Goal: Check status: Check status

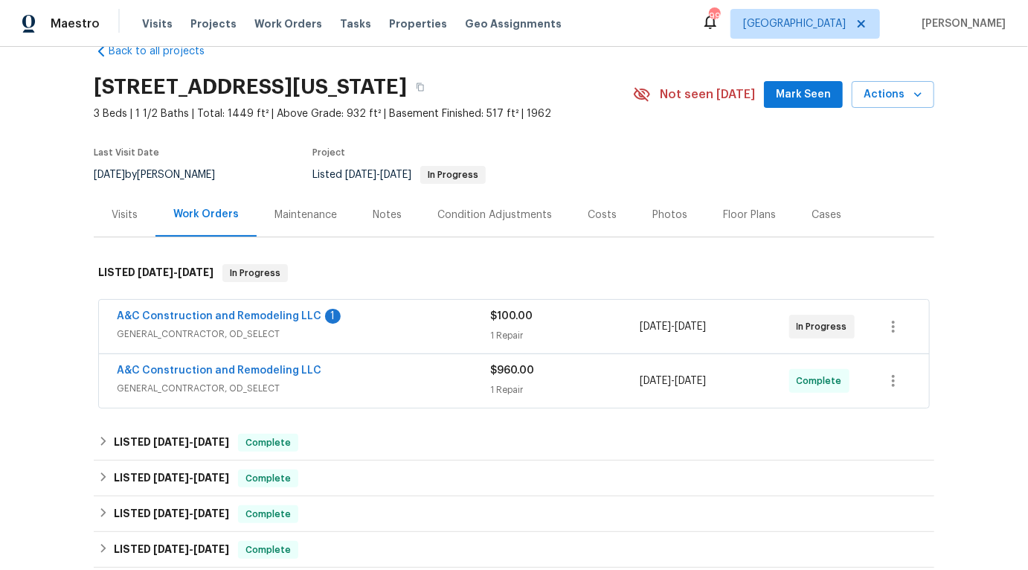
scroll to position [33, 0]
click at [277, 314] on link "A&C Construction and Remodeling LLC" at bounding box center [219, 315] width 205 height 10
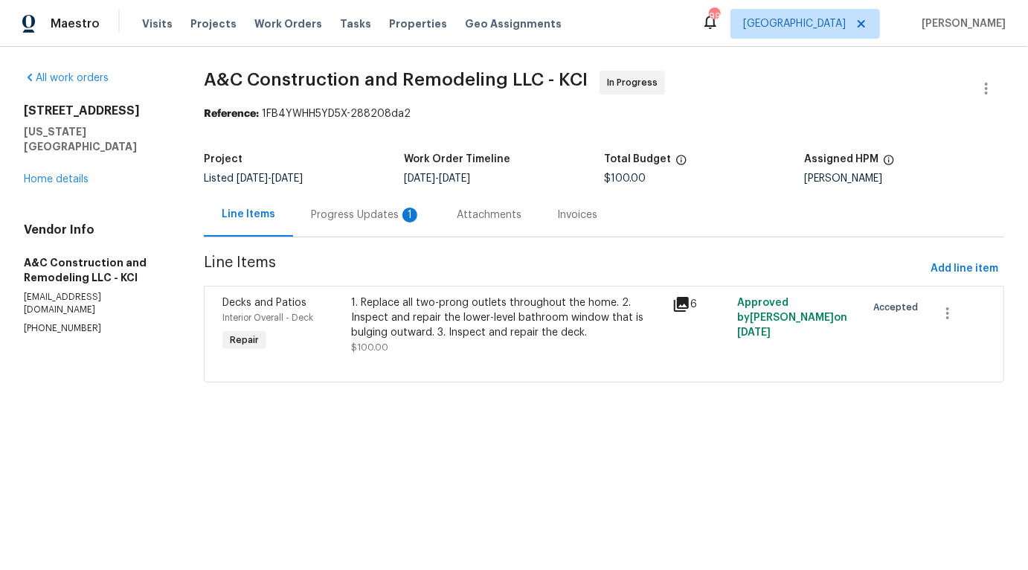
click at [377, 222] on div "Progress Updates 1" at bounding box center [366, 215] width 146 height 44
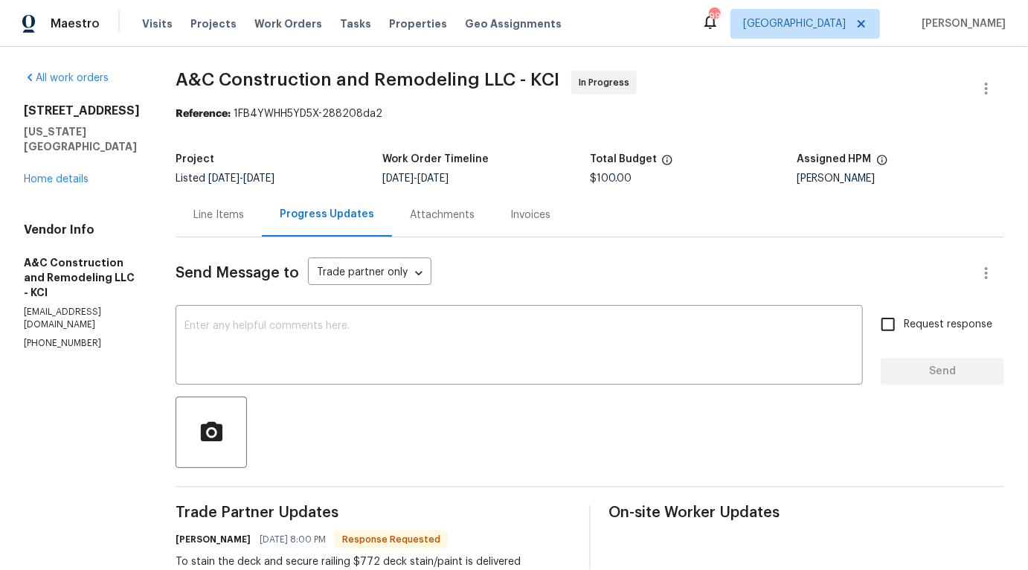
click at [262, 219] on div "Line Items" at bounding box center [219, 215] width 86 height 44
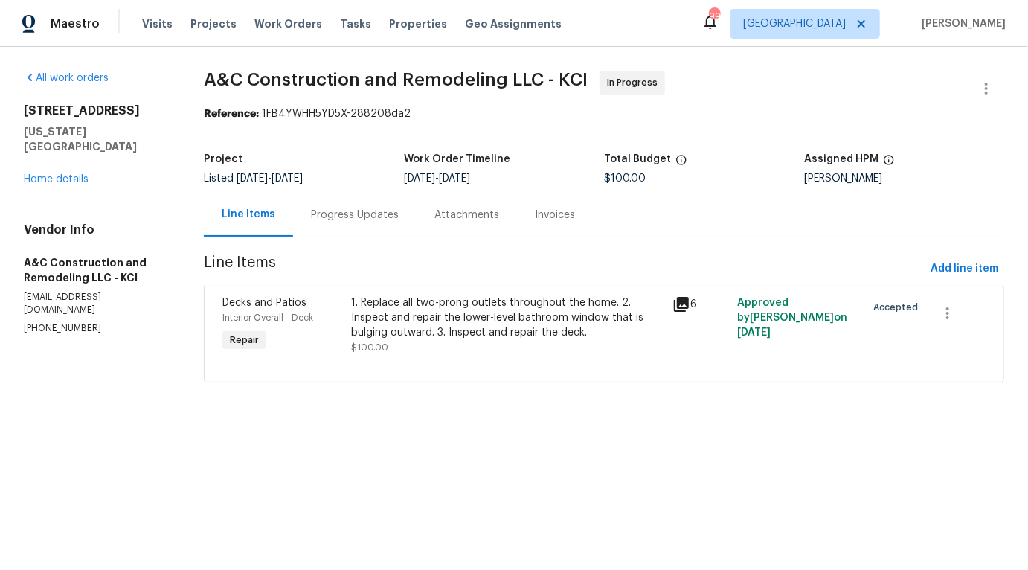
click at [692, 305] on div "6" at bounding box center [700, 304] width 56 height 18
click at [688, 304] on icon at bounding box center [681, 304] width 15 height 15
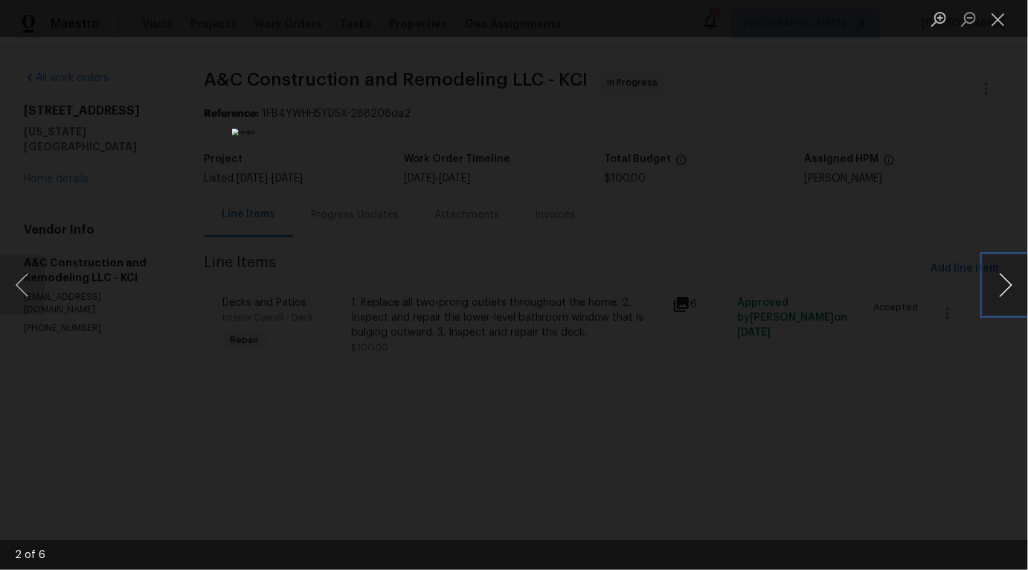
click at [1006, 295] on button "Next image" at bounding box center [1005, 284] width 45 height 59
click at [1006, 294] on button "Next image" at bounding box center [1005, 284] width 45 height 59
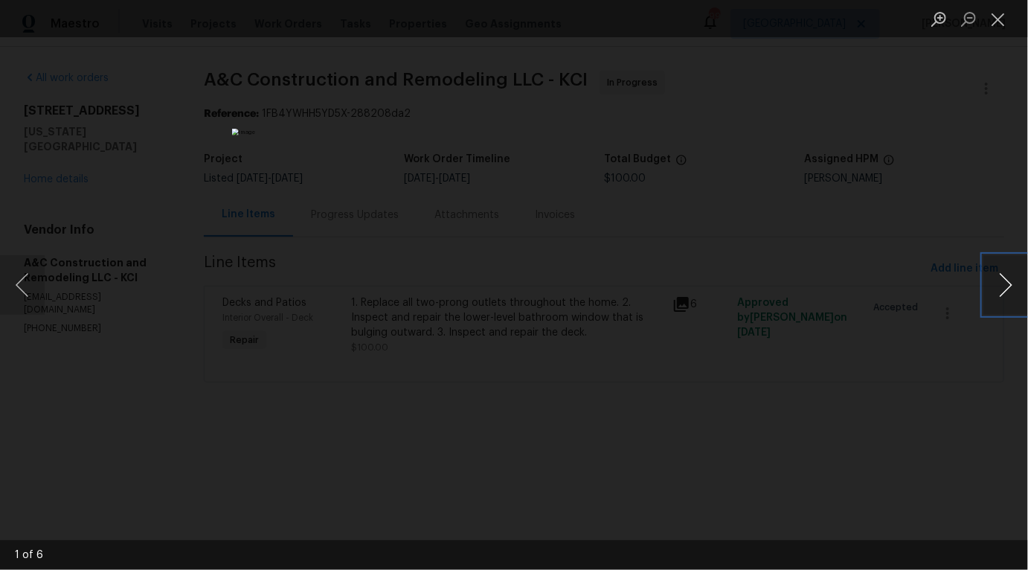
click at [1006, 294] on button "Next image" at bounding box center [1005, 284] width 45 height 59
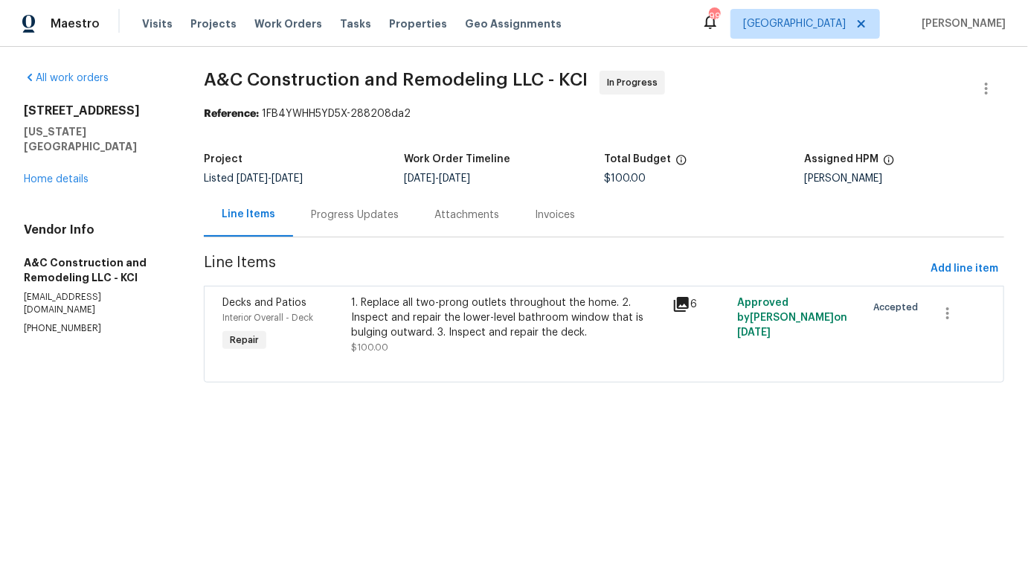
click at [360, 203] on div "Progress Updates" at bounding box center [354, 215] width 123 height 44
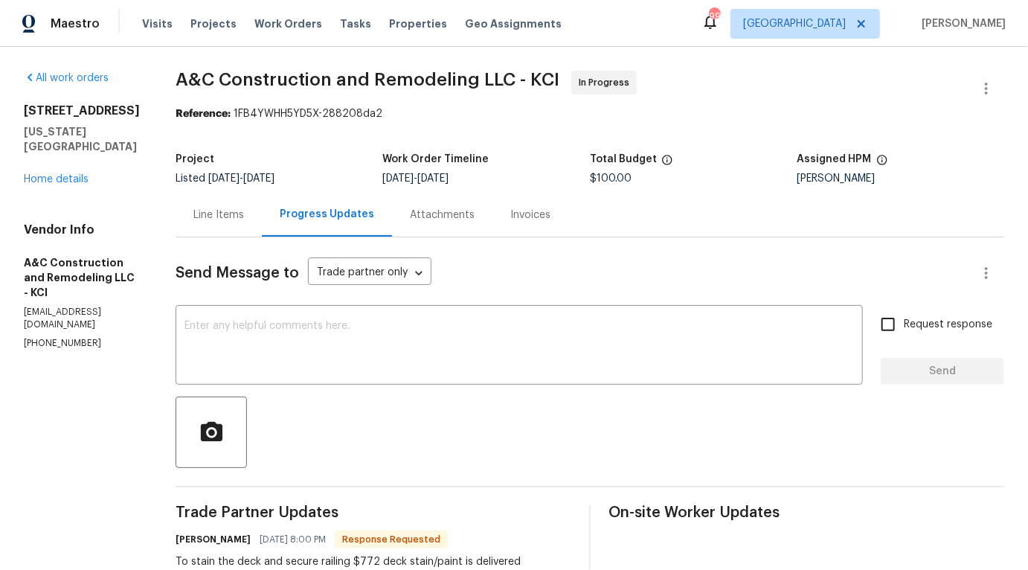
click at [440, 213] on div "Attachments" at bounding box center [442, 214] width 65 height 15
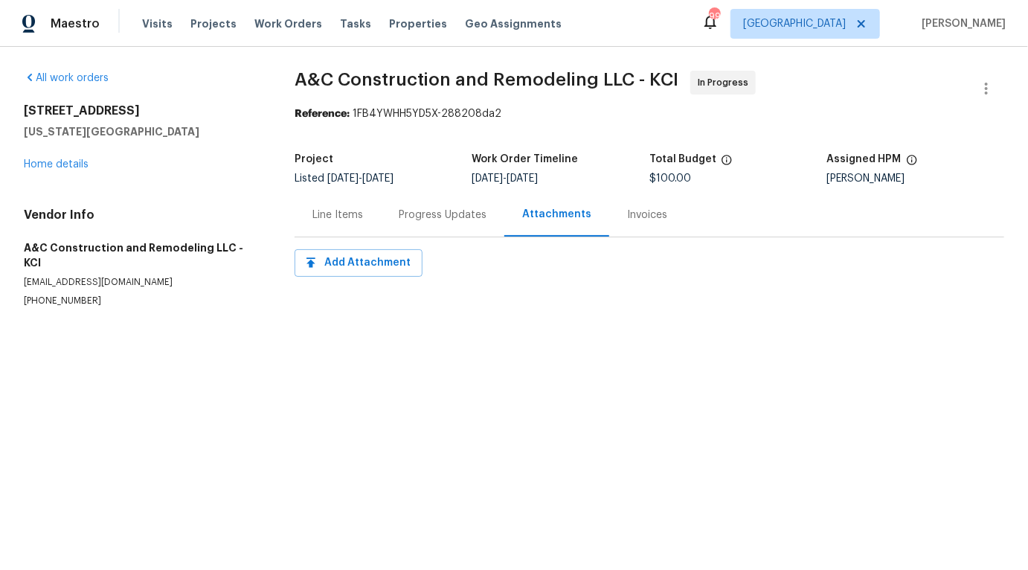
click at [609, 216] on div "Invoices" at bounding box center [647, 215] width 76 height 44
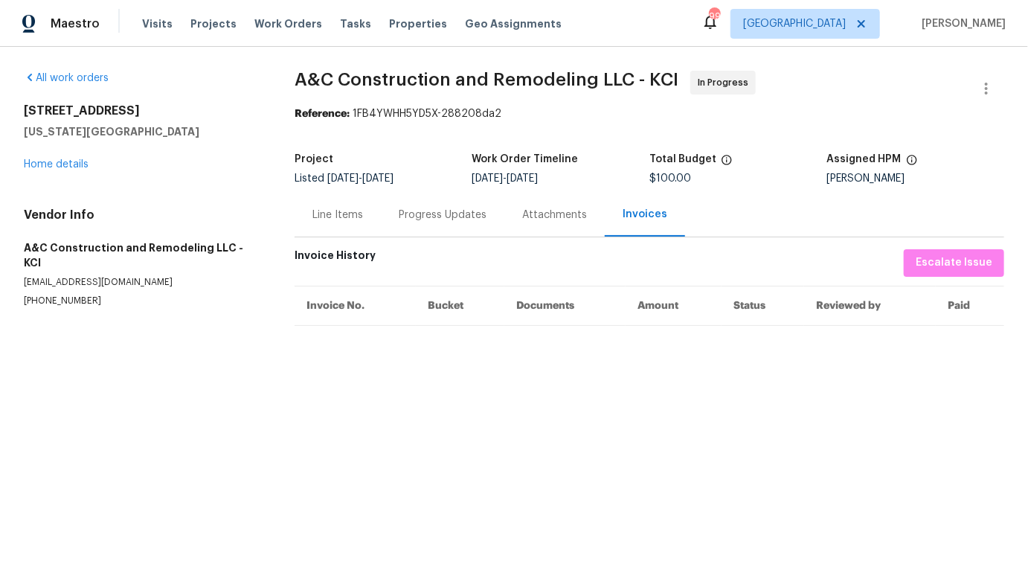
click at [567, 219] on div "Attachments" at bounding box center [554, 214] width 65 height 15
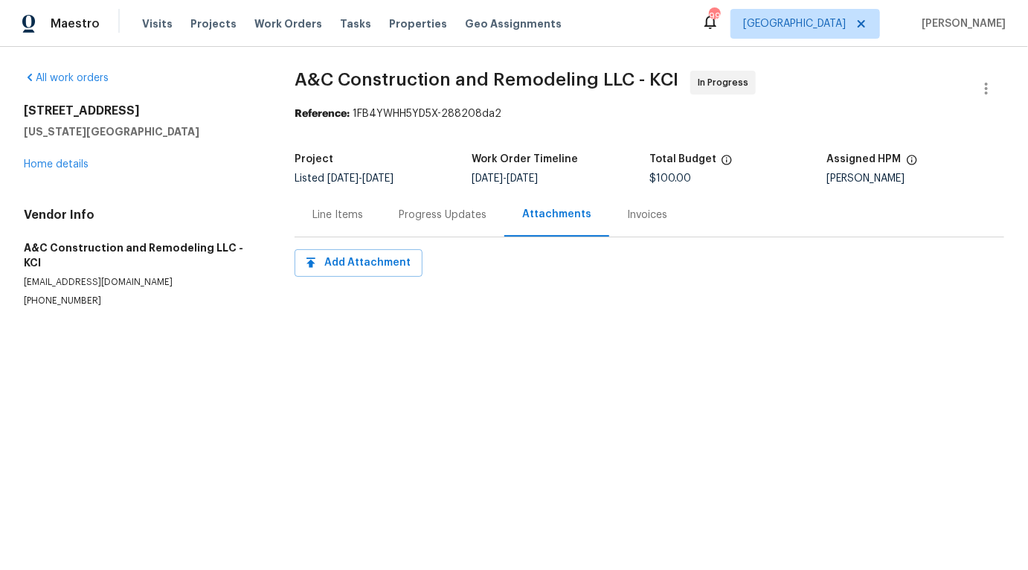
click at [468, 219] on div "Progress Updates" at bounding box center [443, 214] width 88 height 15
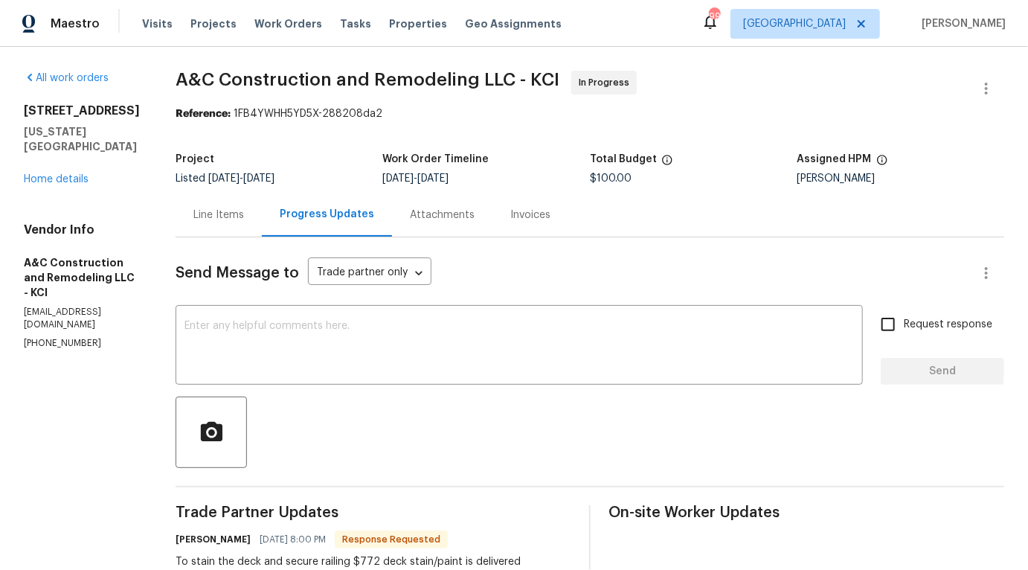
click at [358, 210] on div "Progress Updates" at bounding box center [327, 214] width 94 height 15
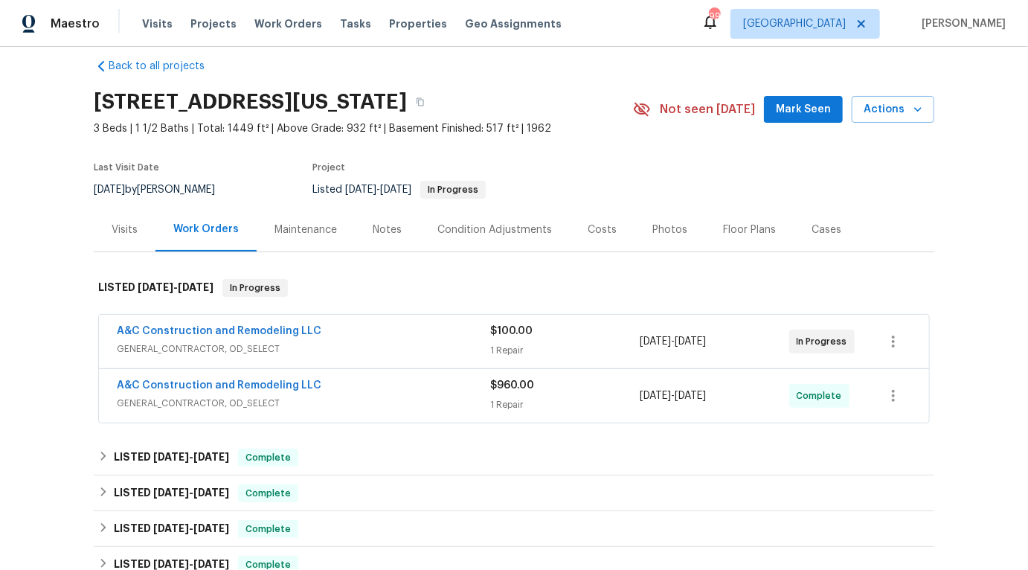
scroll to position [29, 0]
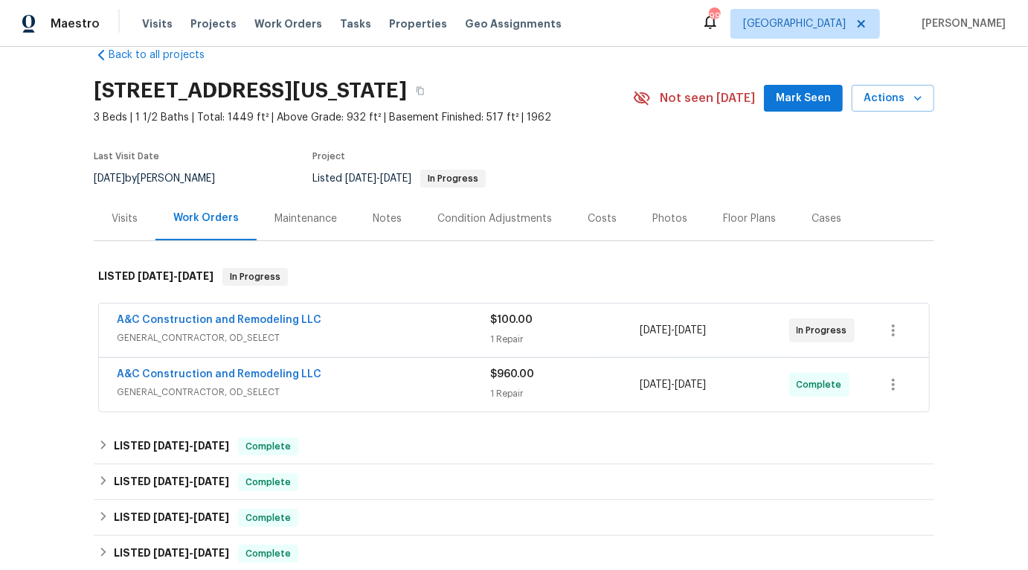
click at [201, 367] on span "A&C Construction and Remodeling LLC" at bounding box center [219, 374] width 205 height 15
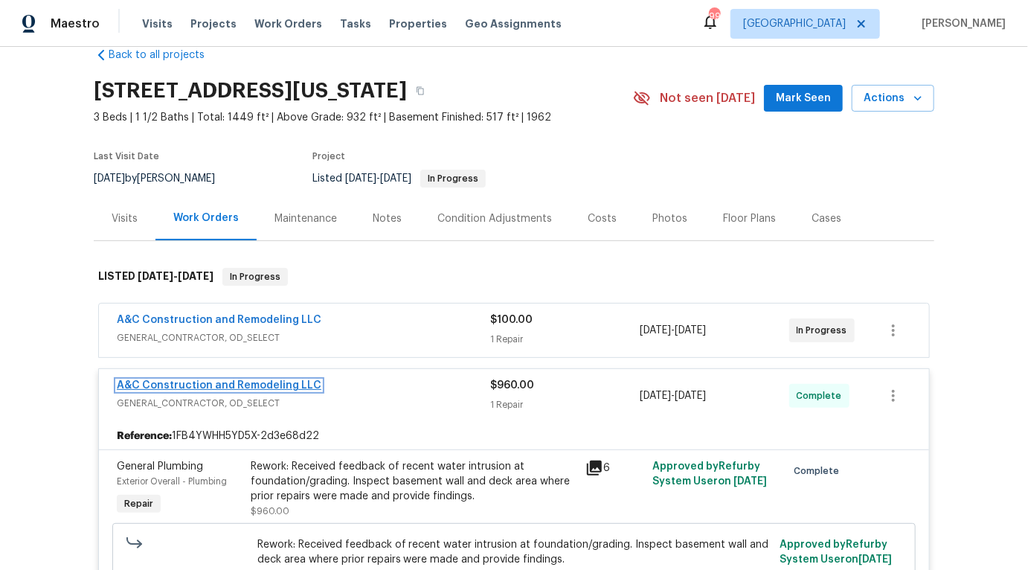
click at [202, 380] on link "A&C Construction and Remodeling LLC" at bounding box center [219, 385] width 205 height 10
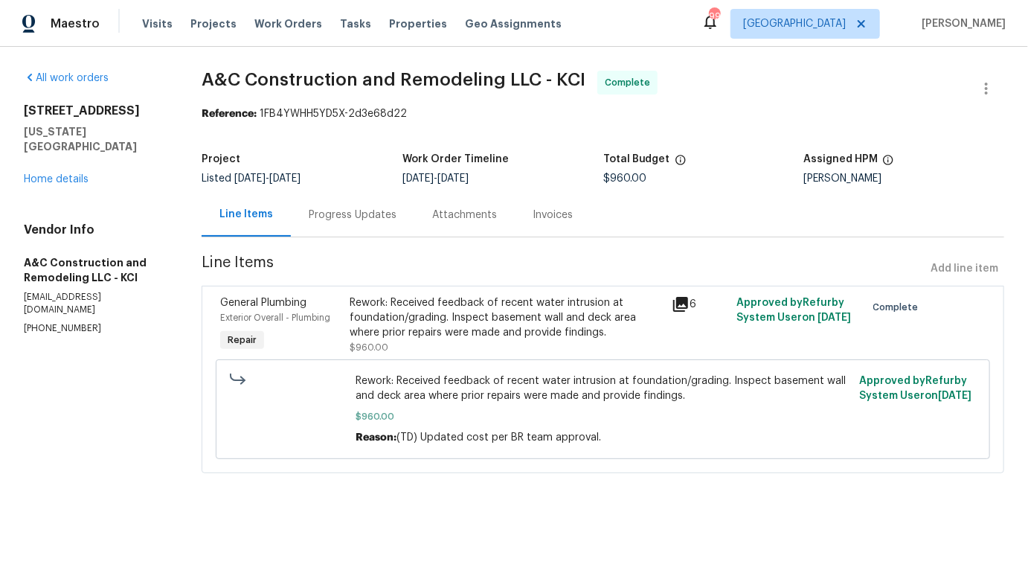
click at [678, 297] on icon at bounding box center [680, 304] width 15 height 15
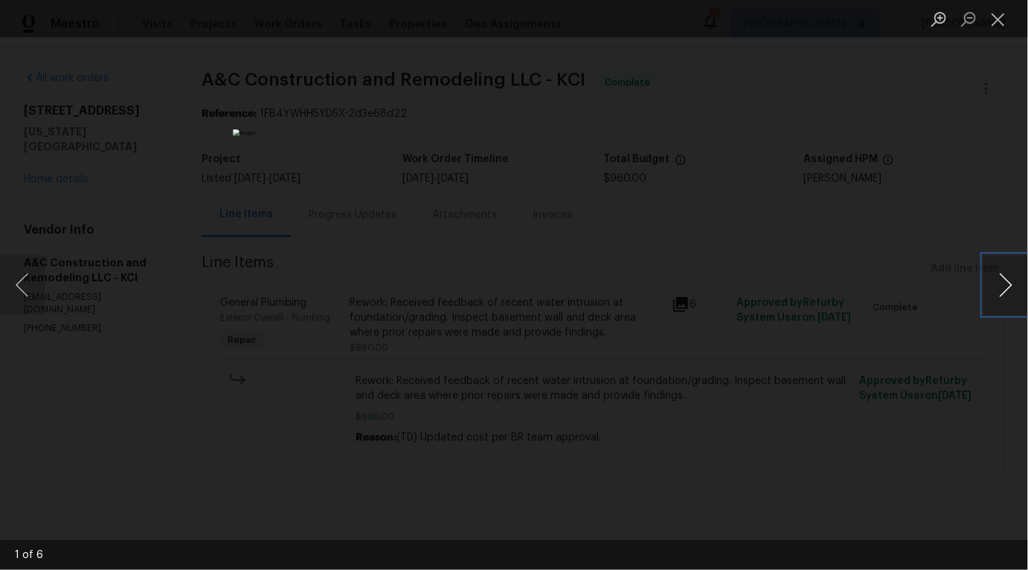
click at [1010, 280] on button "Next image" at bounding box center [1005, 284] width 45 height 59
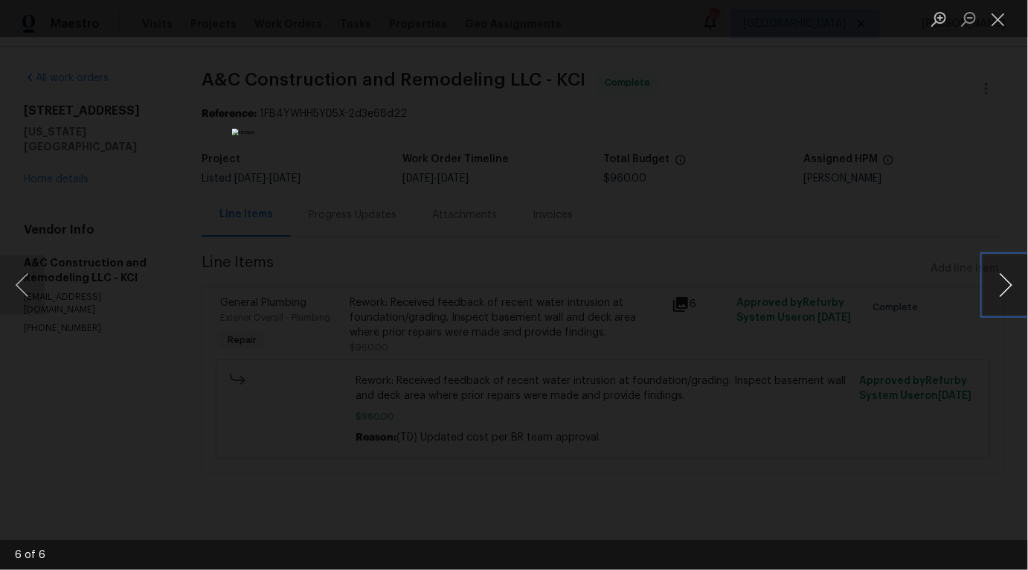
click at [1010, 280] on button "Next image" at bounding box center [1005, 284] width 45 height 59
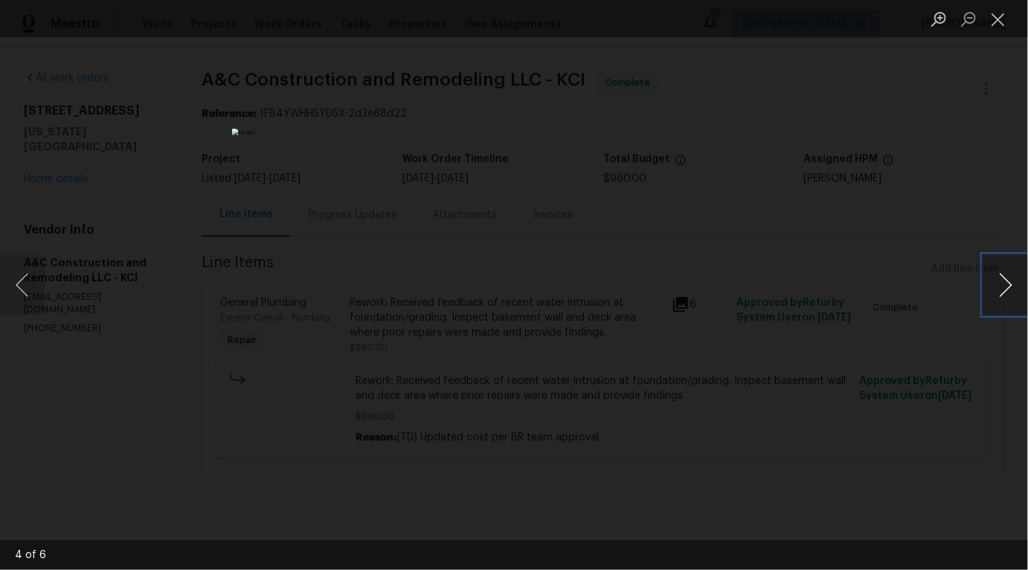
click at [1010, 280] on button "Next image" at bounding box center [1005, 284] width 45 height 59
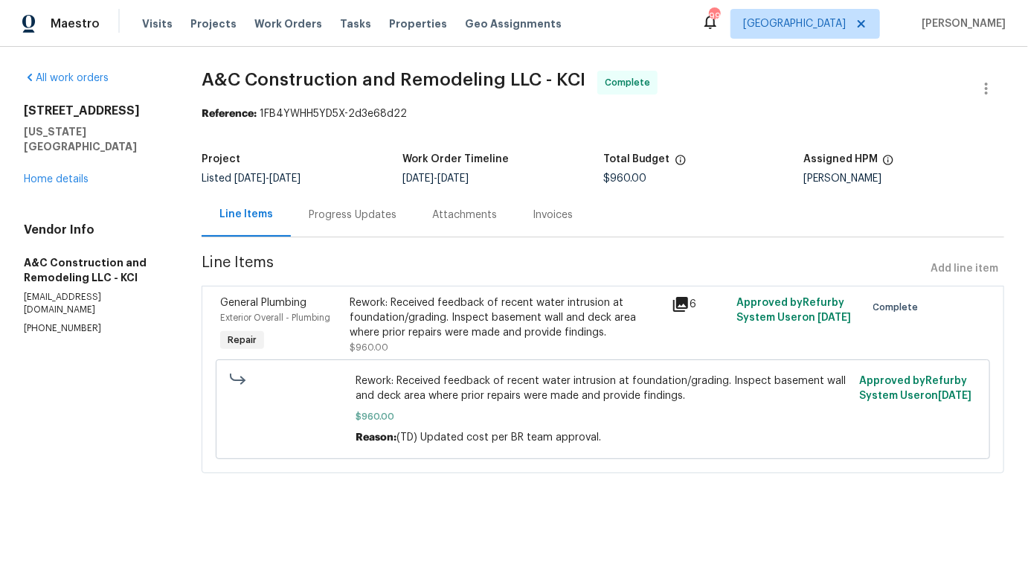
click at [594, 332] on div "Rework: Received feedback of recent water intrusion at foundation/grading. Insp…" at bounding box center [507, 317] width 314 height 45
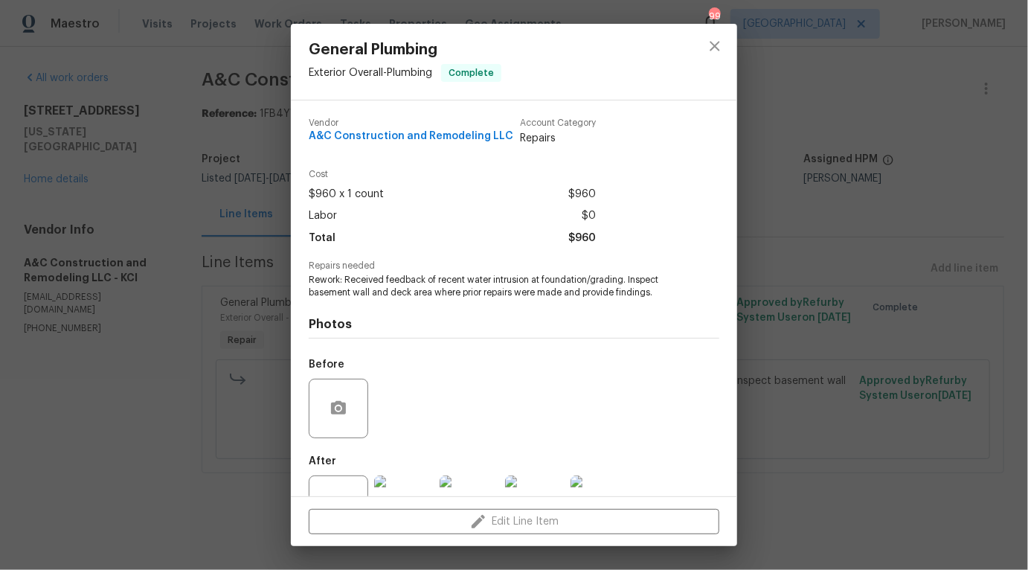
scroll to position [53, 0]
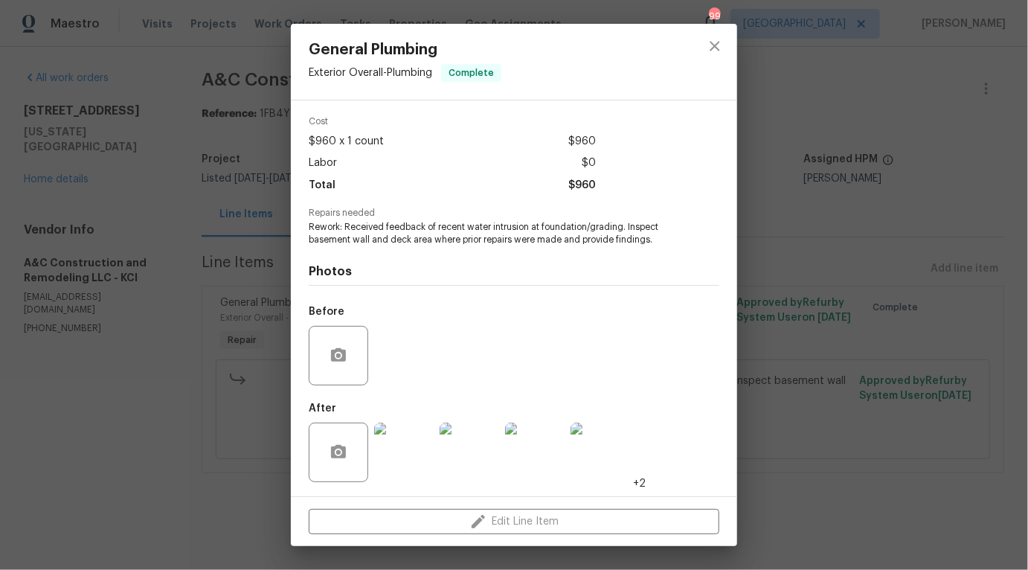
click at [588, 437] on img at bounding box center [599, 451] width 59 height 59
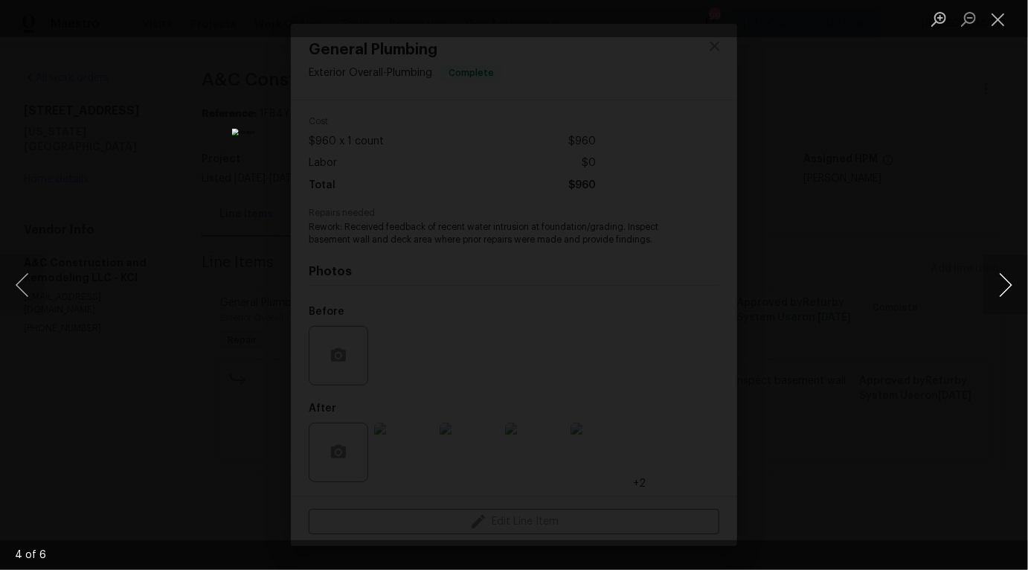
click at [994, 304] on button "Next image" at bounding box center [1005, 284] width 45 height 59
click at [994, 303] on button "Next image" at bounding box center [1005, 284] width 45 height 59
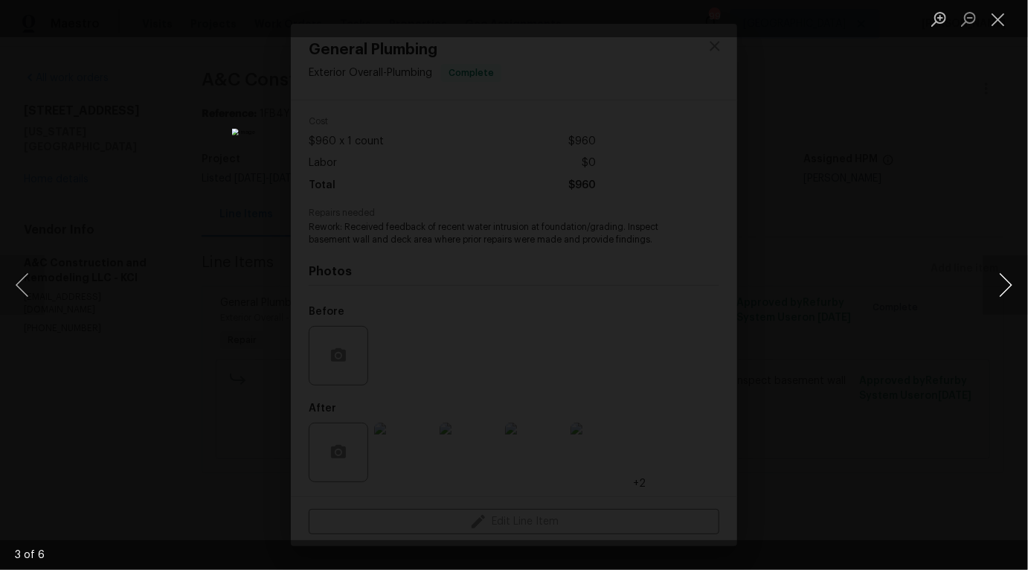
click at [994, 303] on button "Next image" at bounding box center [1005, 284] width 45 height 59
click at [997, 22] on button "Close lightbox" at bounding box center [998, 19] width 30 height 26
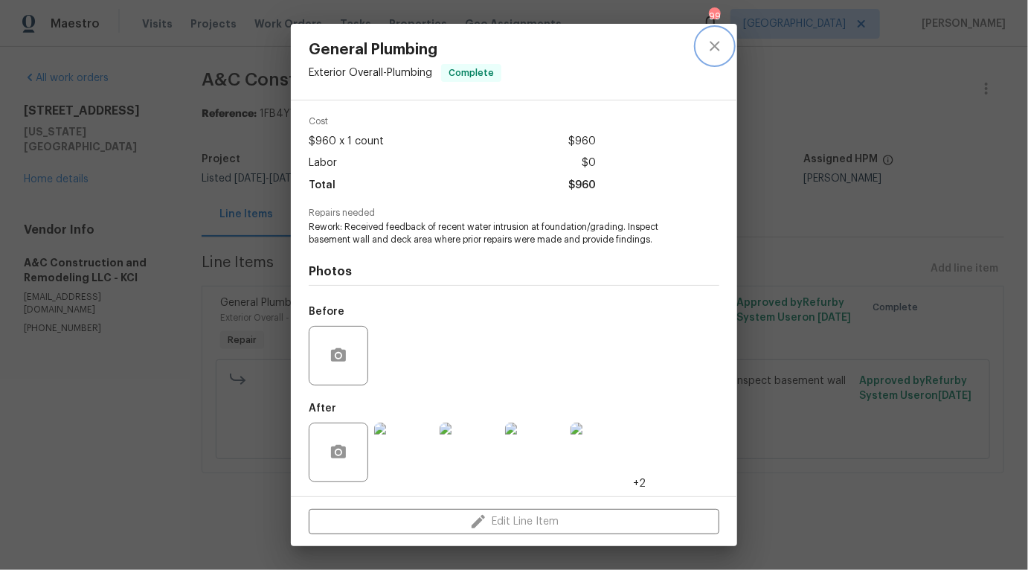
click at [712, 50] on icon "close" at bounding box center [715, 46] width 18 height 18
